Goal: Information Seeking & Learning: Learn about a topic

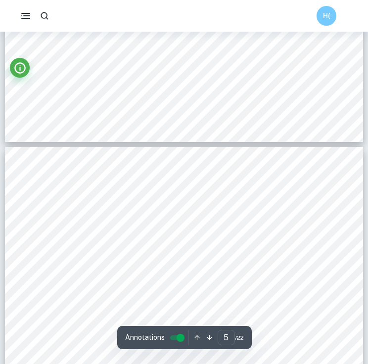
scroll to position [1881, 0]
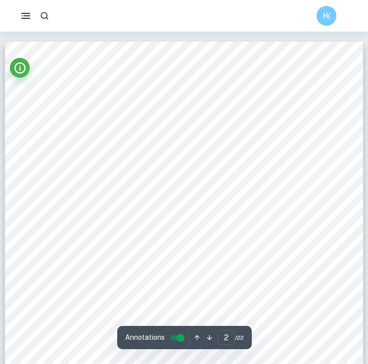
scroll to position [676, 0]
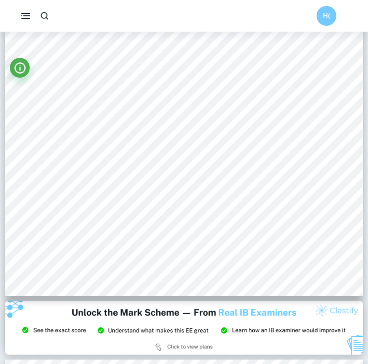
scroll to position [25, 0]
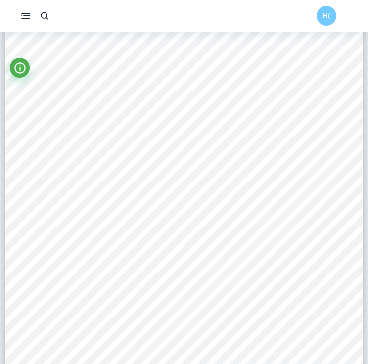
type input "1"
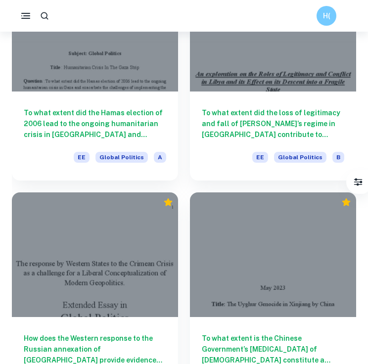
scroll to position [1033, 0]
